Goal: Task Accomplishment & Management: Use online tool/utility

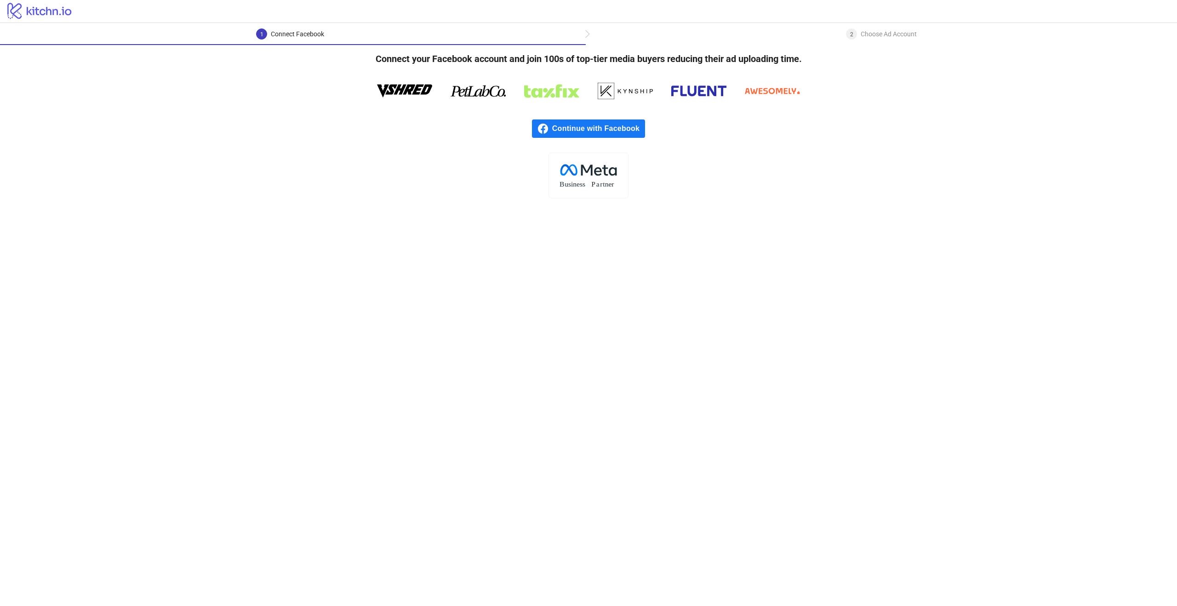
click at [584, 128] on span "Continue with Facebook" at bounding box center [598, 129] width 93 height 18
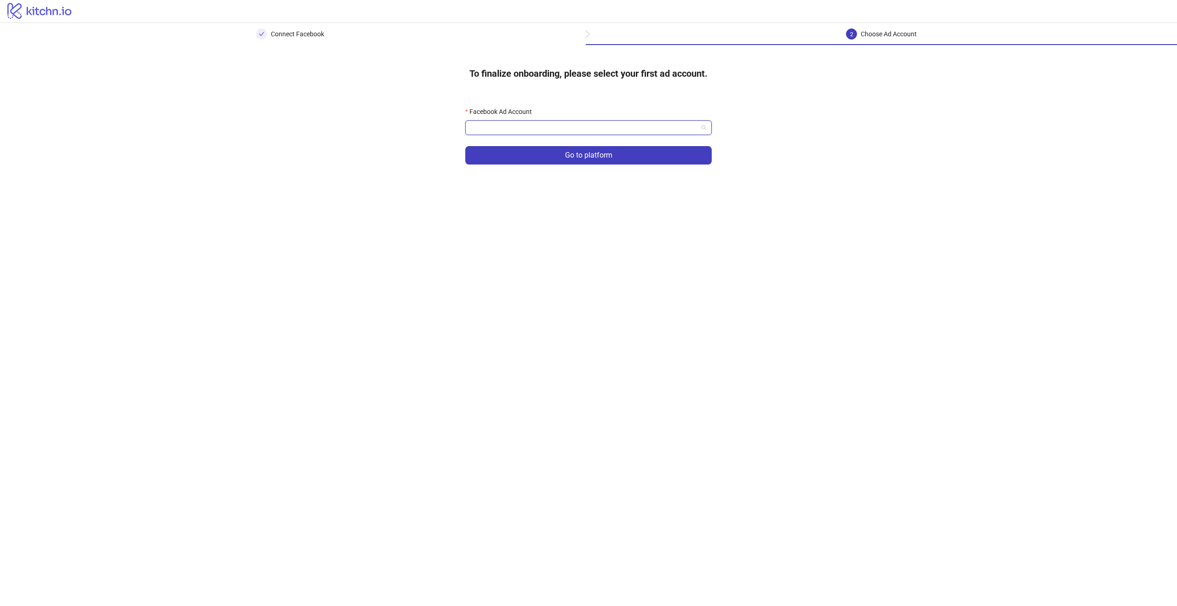
click at [603, 134] on input "Facebook Ad Account" at bounding box center [584, 128] width 227 height 14
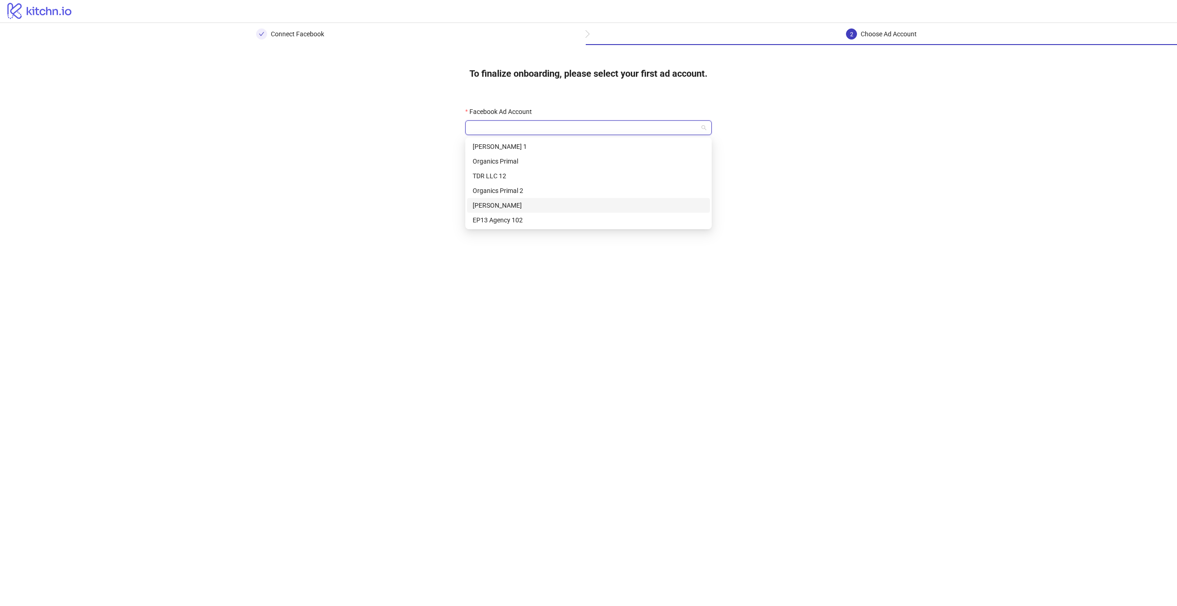
click at [516, 199] on div "[PERSON_NAME]" at bounding box center [588, 205] width 243 height 15
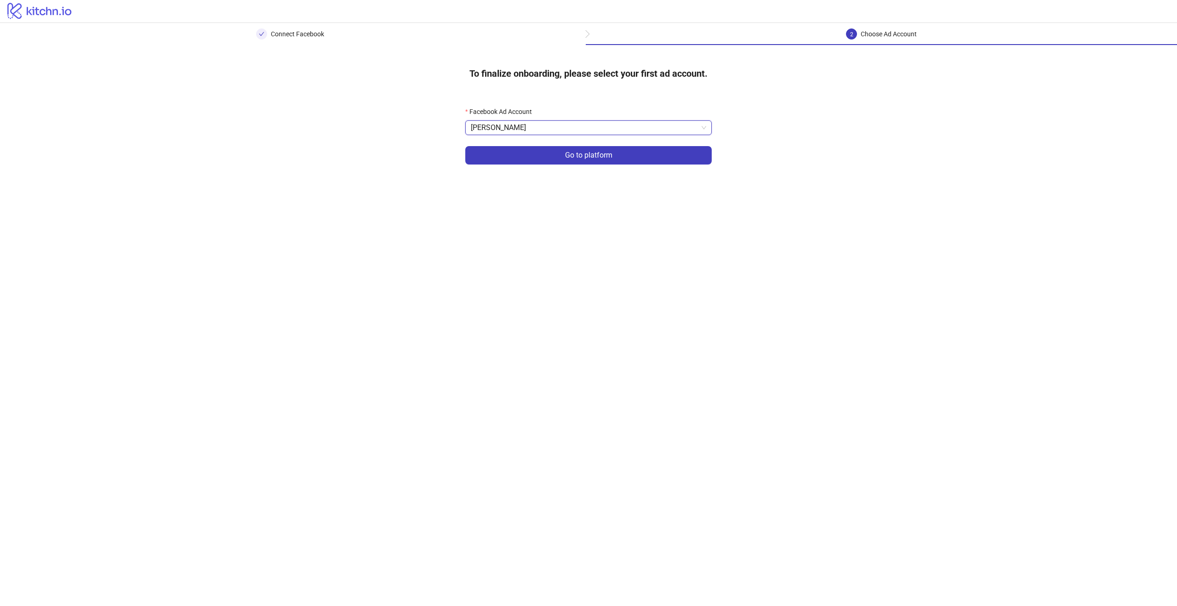
click at [511, 130] on span "[PERSON_NAME]" at bounding box center [588, 128] width 235 height 14
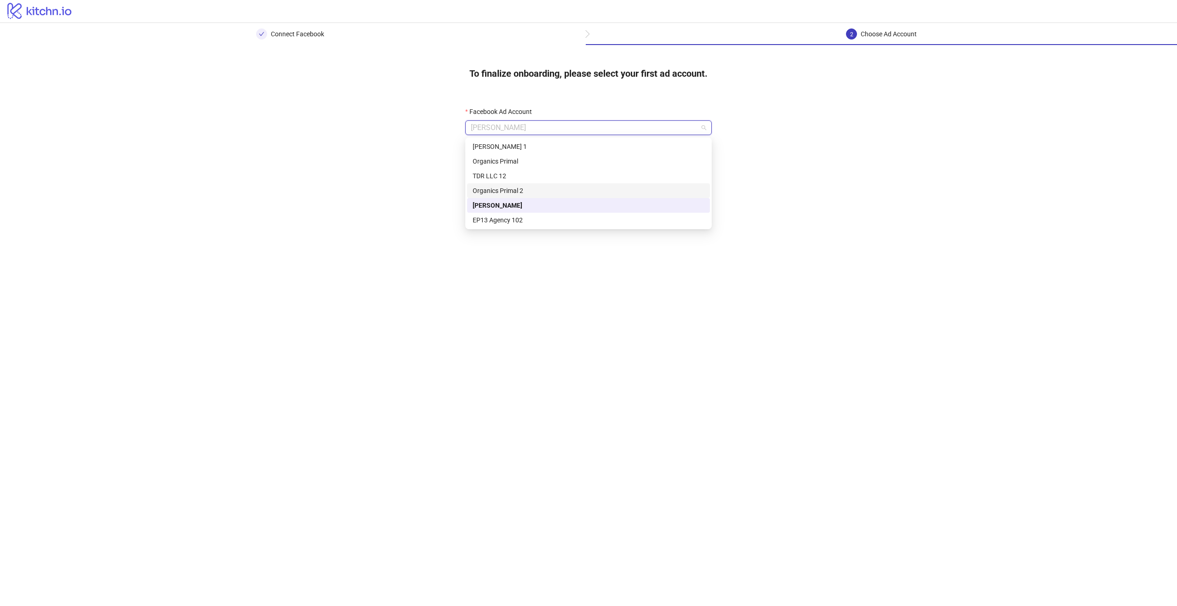
click at [508, 191] on div "Organics Primal 2" at bounding box center [589, 191] width 232 height 10
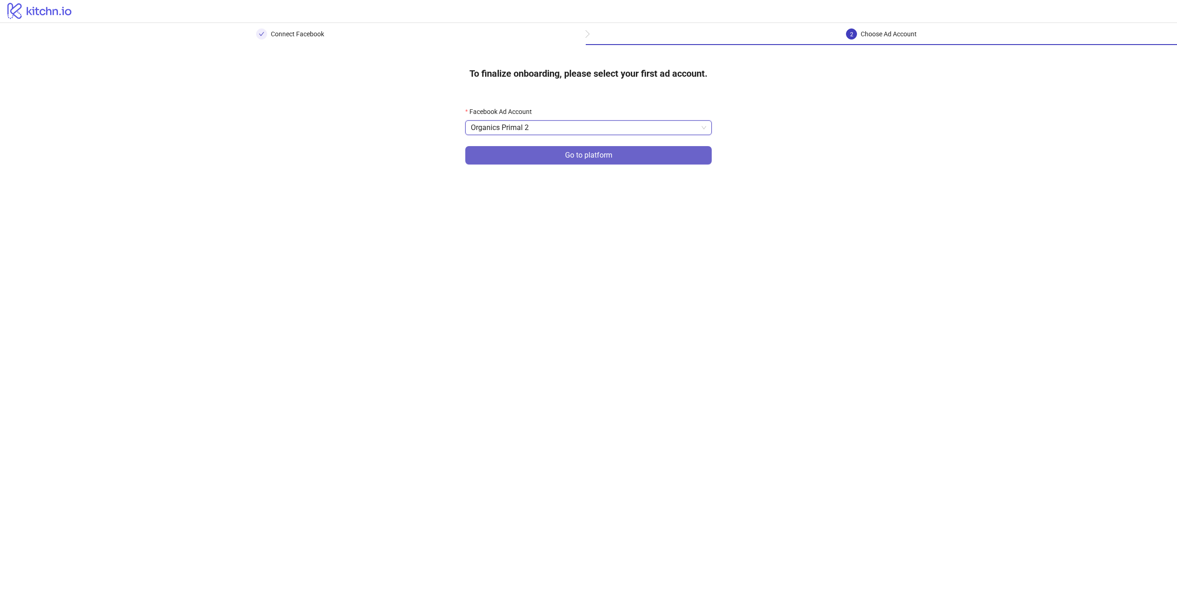
click at [495, 159] on button "Go to platform" at bounding box center [588, 155] width 246 height 18
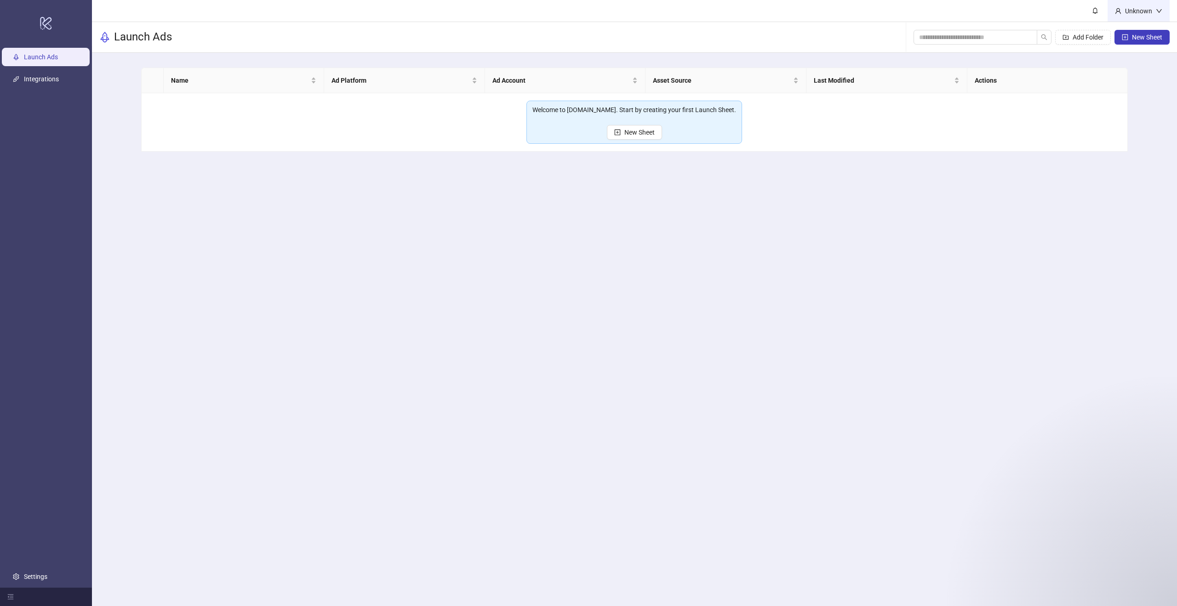
click at [1139, 6] on div "Unknown" at bounding box center [1138, 11] width 34 height 10
